Goal: Task Accomplishment & Management: Use online tool/utility

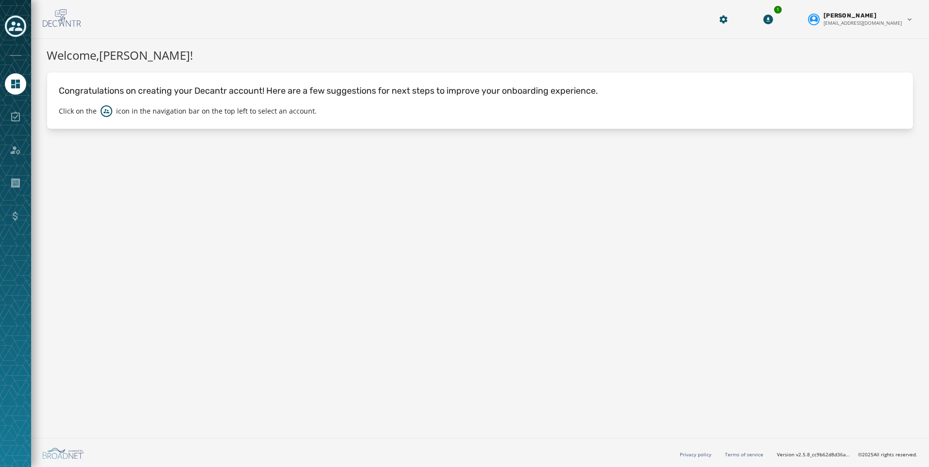
click at [9, 31] on icon "Toggle account select drawer" at bounding box center [16, 26] width 14 height 14
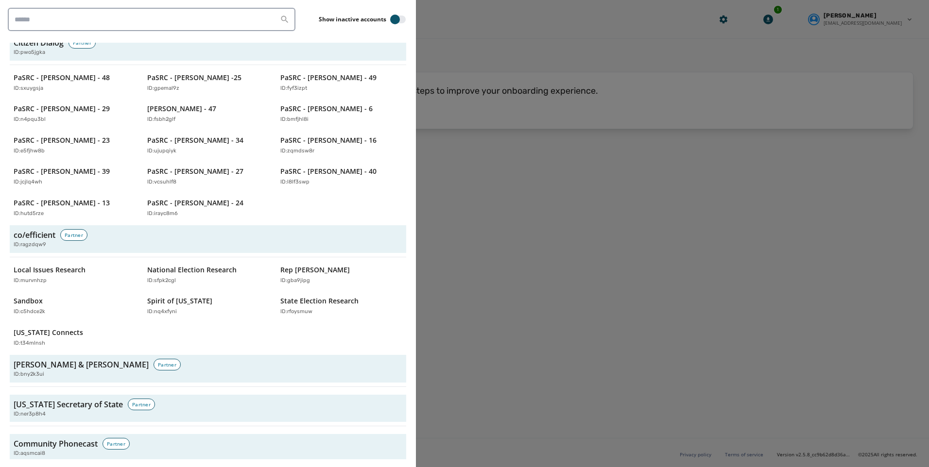
scroll to position [632, 0]
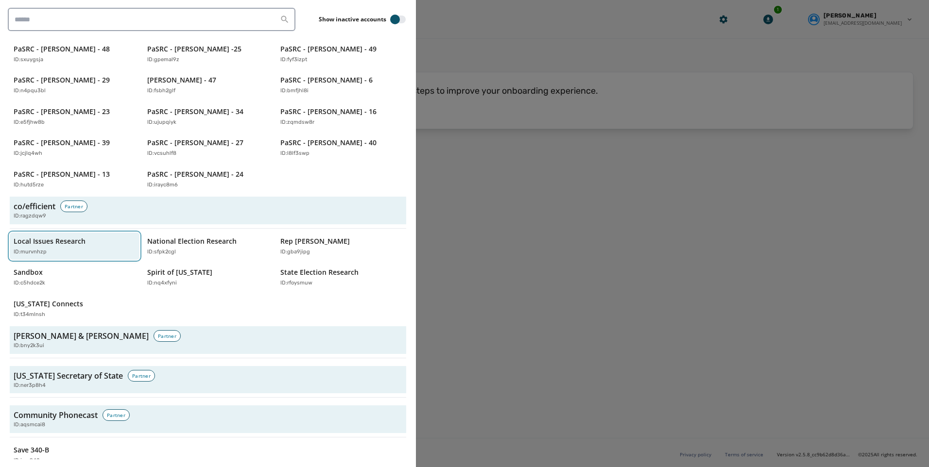
click at [46, 242] on p "Local Issues Research" at bounding box center [50, 242] width 72 height 10
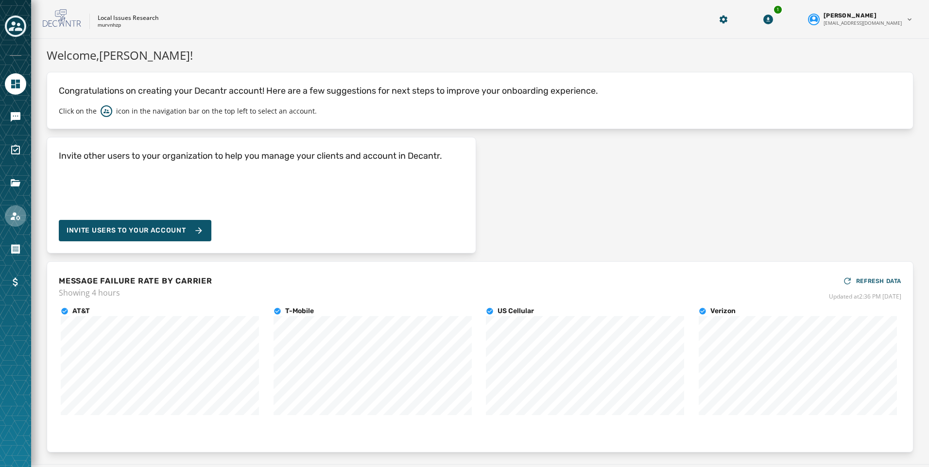
click at [10, 223] on link "Navigate to Account" at bounding box center [15, 216] width 21 height 21
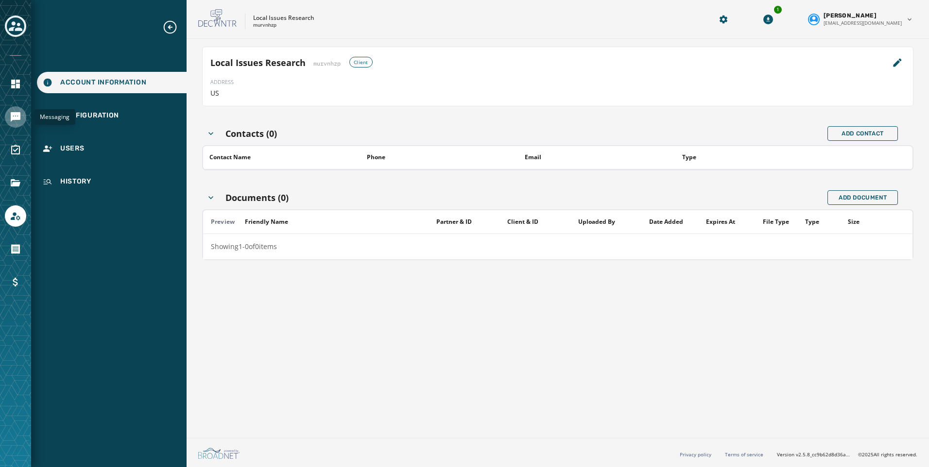
click at [13, 117] on icon "Navigate to Messaging" at bounding box center [16, 117] width 10 height 10
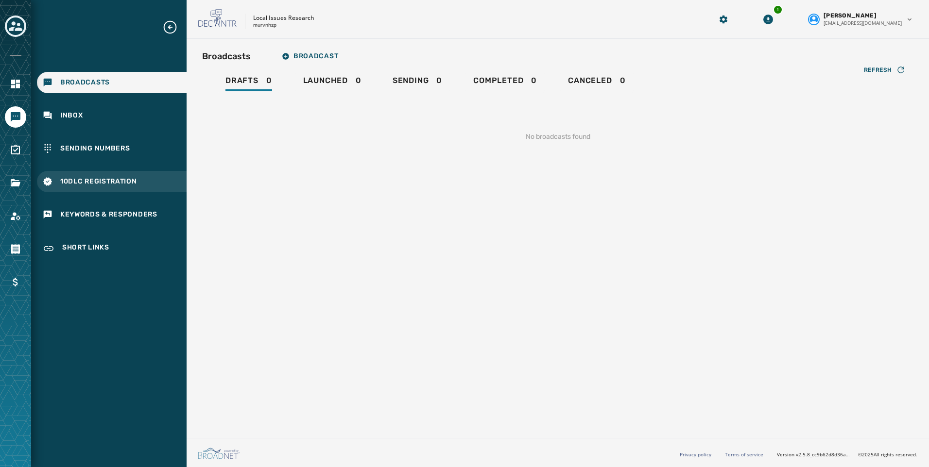
click at [109, 178] on span "10DLC Registration" at bounding box center [98, 182] width 77 height 10
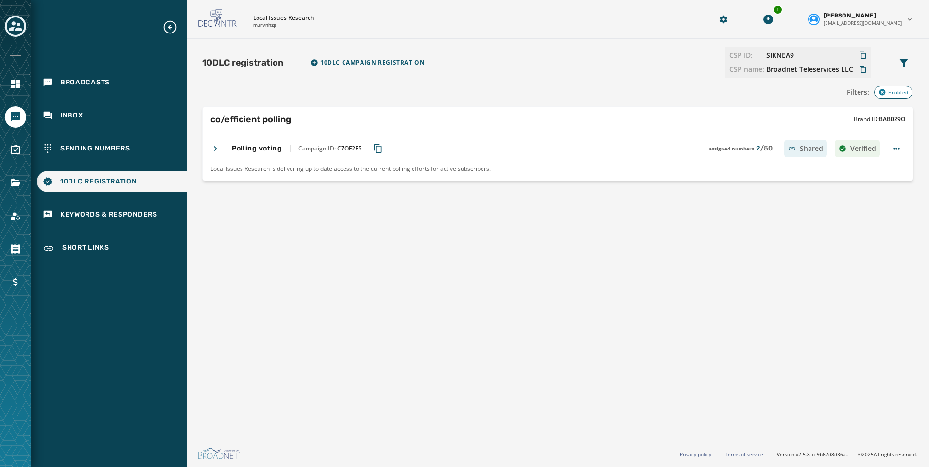
click at [380, 147] on icon "Copy Campaign ID to clipboard" at bounding box center [378, 149] width 10 height 10
click at [12, 37] on div at bounding box center [15, 27] width 21 height 22
click at [12, 24] on icon "Toggle account select drawer" at bounding box center [16, 26] width 14 height 10
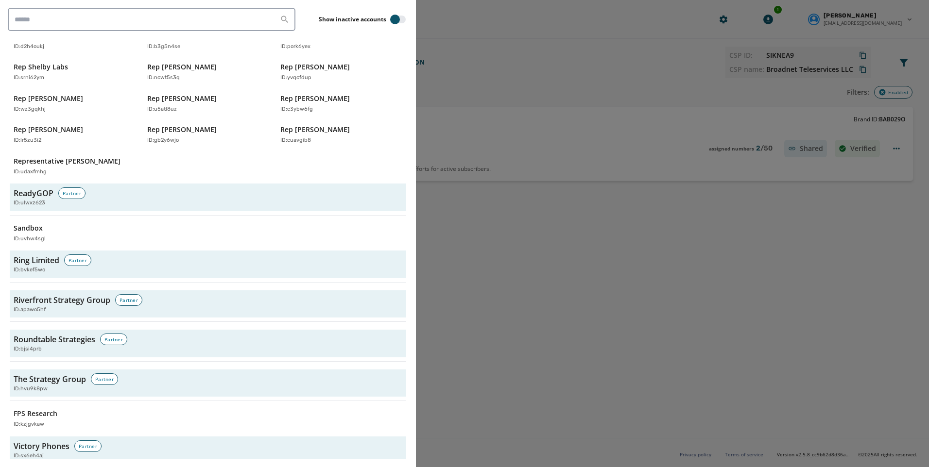
scroll to position [2673, 0]
click at [29, 408] on p "FPS Research" at bounding box center [36, 413] width 44 height 10
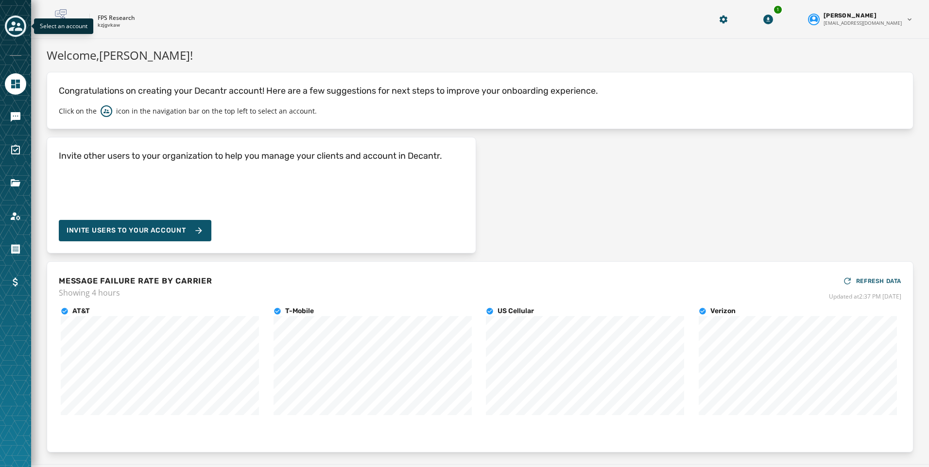
click at [16, 25] on icon "Toggle account select drawer" at bounding box center [16, 26] width 14 height 14
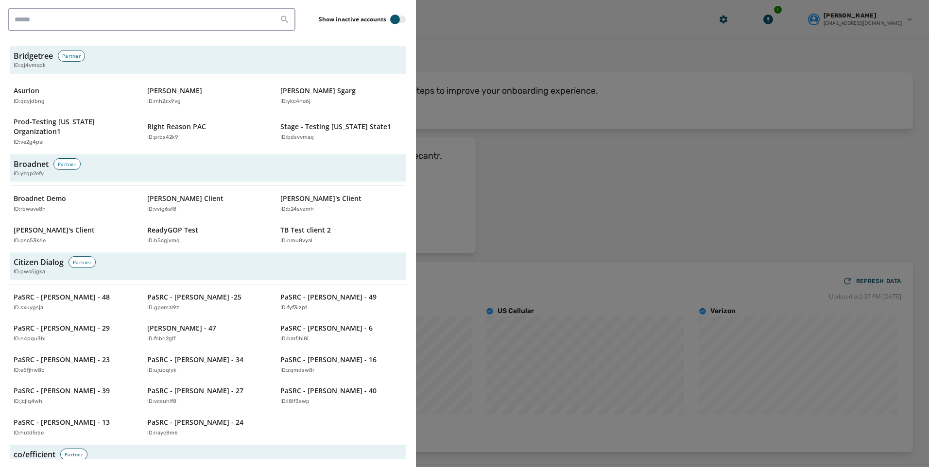
scroll to position [389, 0]
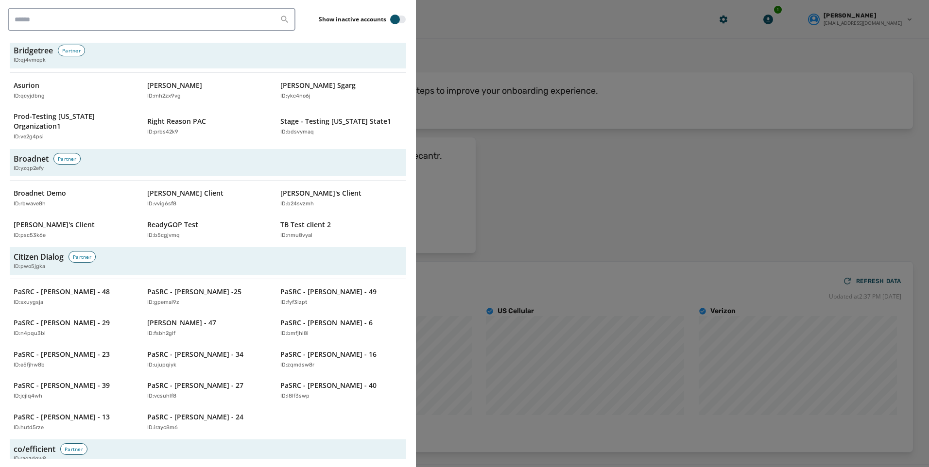
click at [25, 203] on div "Broadnet Demo ID: rbwave8h Jeffs Client ID: vvig6sf8 [PERSON_NAME]'s Client ID:…" at bounding box center [208, 214] width 397 height 59
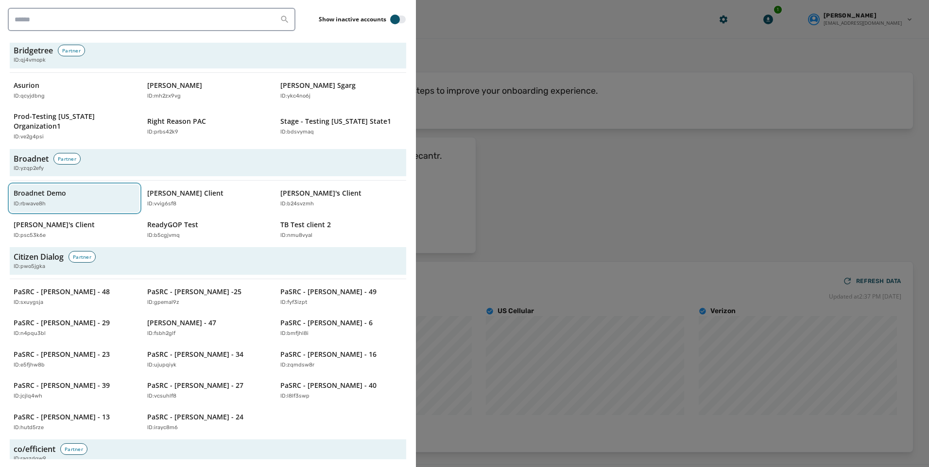
click at [21, 189] on div "Broadnet Demo ID: rbwave8h" at bounding box center [70, 199] width 112 height 20
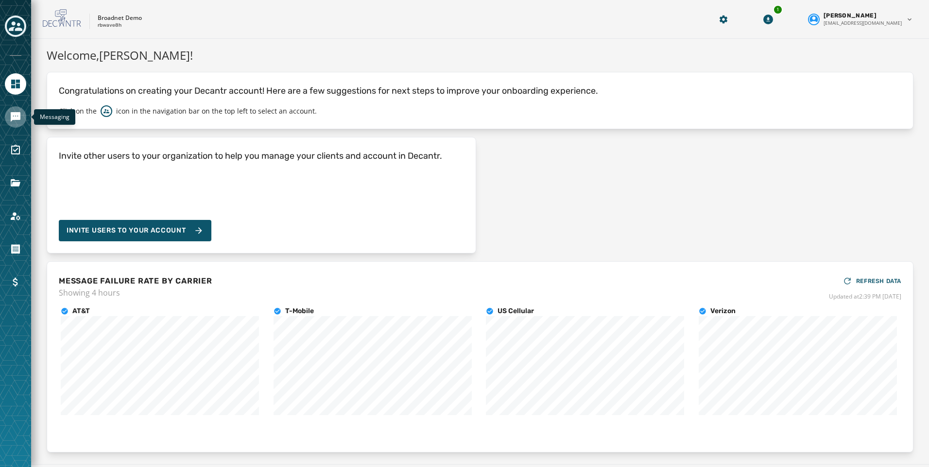
click at [23, 115] on link "Navigate to Messaging" at bounding box center [15, 116] width 21 height 21
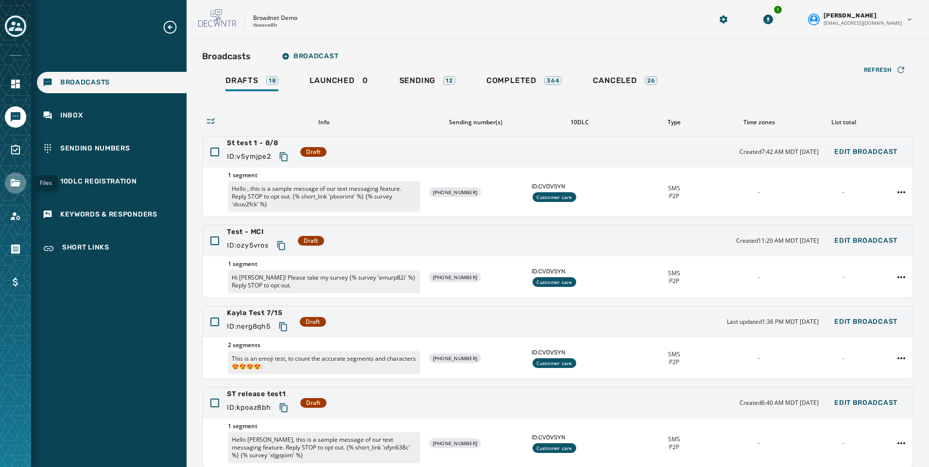
click at [22, 183] on link "Navigate to Files" at bounding box center [15, 183] width 21 height 21
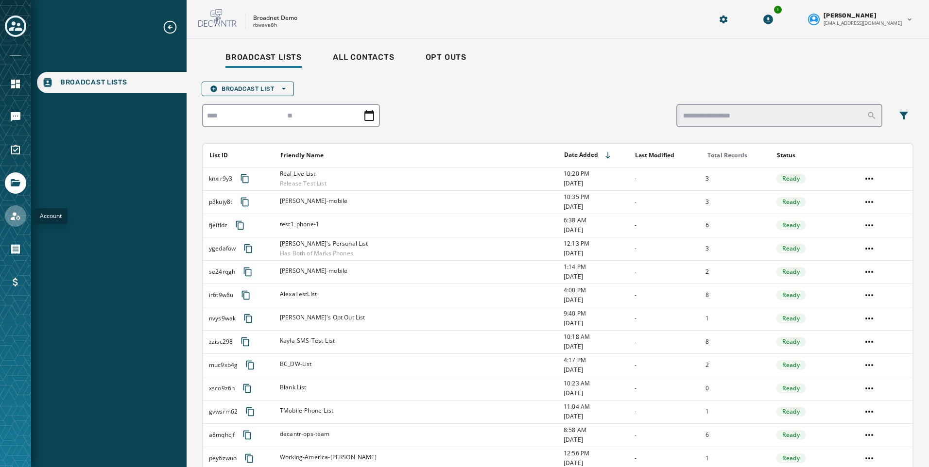
click at [14, 222] on link "Navigate to Account" at bounding box center [15, 216] width 21 height 21
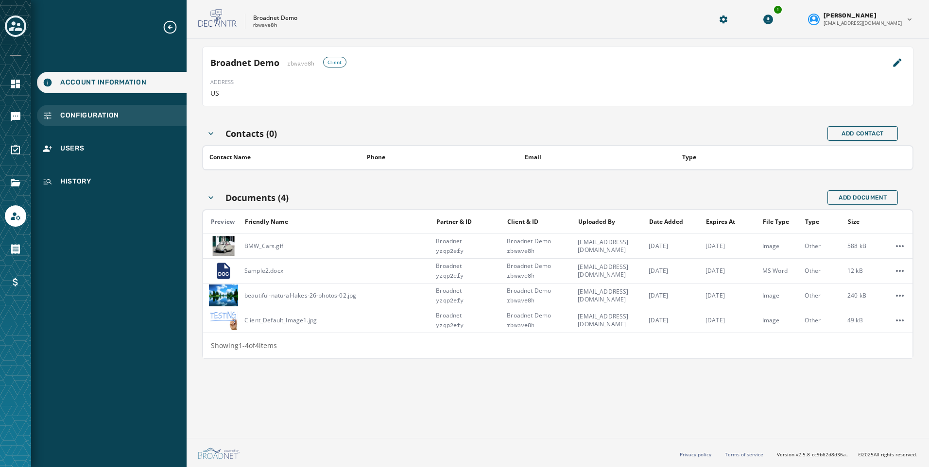
click at [77, 117] on span "Configuration" at bounding box center [89, 116] width 59 height 10
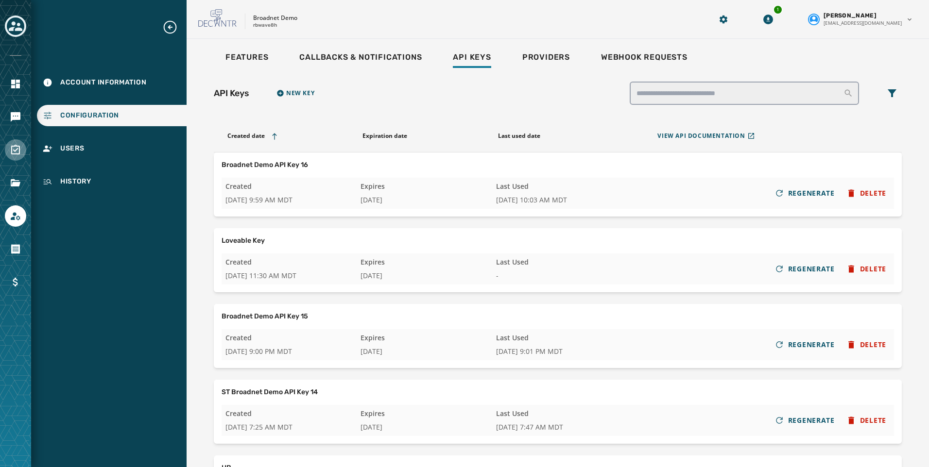
drag, startPoint x: 9, startPoint y: 136, endPoint x: 11, endPoint y: 151, distance: 14.7
click at [9, 141] on div at bounding box center [15, 233] width 31 height 467
click at [11, 151] on icon "Navigate to Surveys" at bounding box center [15, 150] width 9 height 10
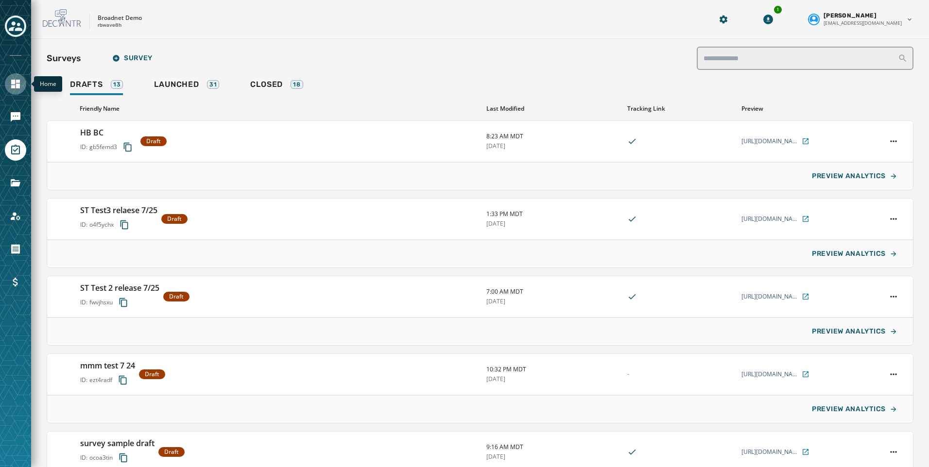
click at [14, 81] on icon "Navigate to Home" at bounding box center [15, 84] width 9 height 9
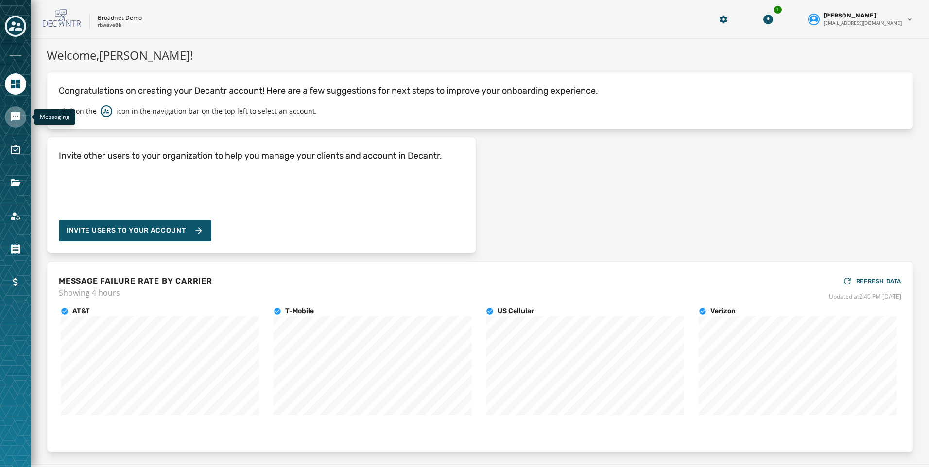
click at [12, 110] on link "Navigate to Messaging" at bounding box center [15, 116] width 21 height 21
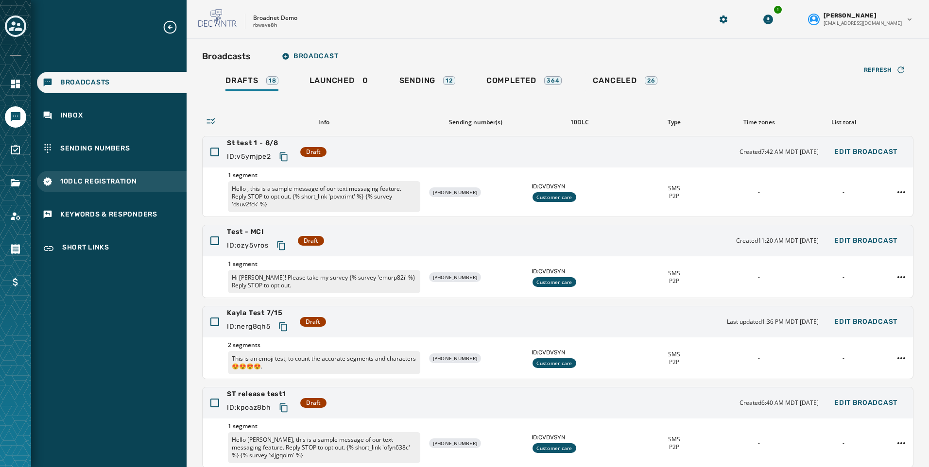
click at [88, 180] on span "10DLC Registration" at bounding box center [98, 182] width 77 height 10
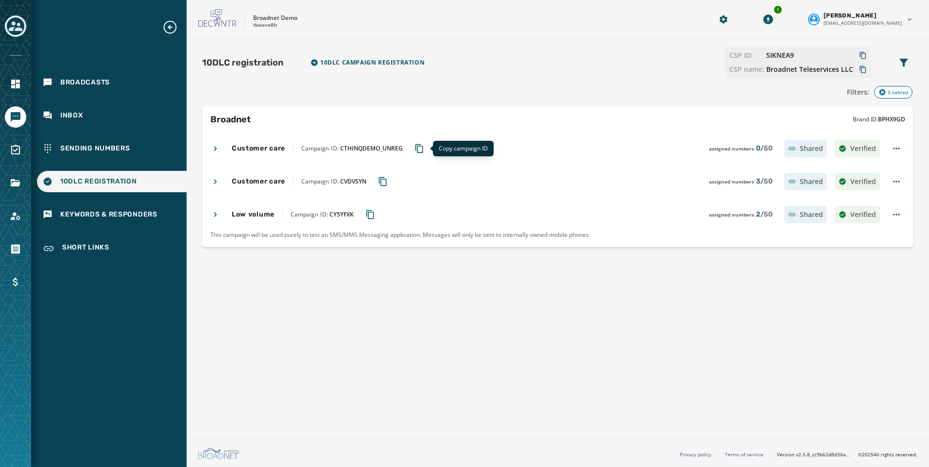
click at [424, 148] on button "Copy Campaign ID to clipboard" at bounding box center [419, 148] width 17 height 17
click at [386, 179] on icon "Copy Campaign ID to clipboard" at bounding box center [383, 181] width 8 height 9
